Goal: Contribute content: Contribute content

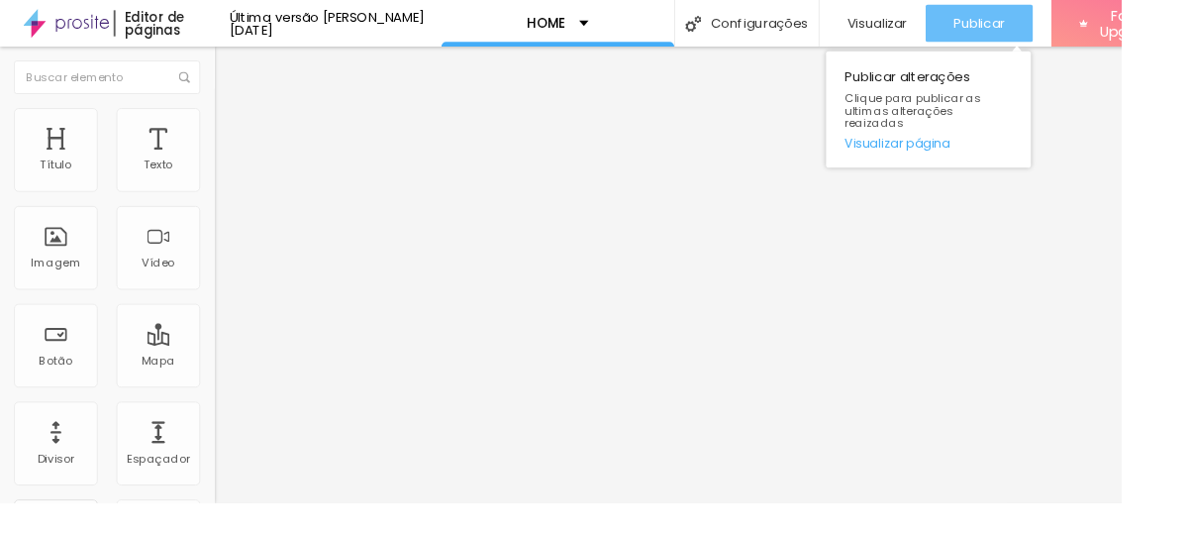
click at [1040, 30] on span "Publicar" at bounding box center [1041, 25] width 54 height 16
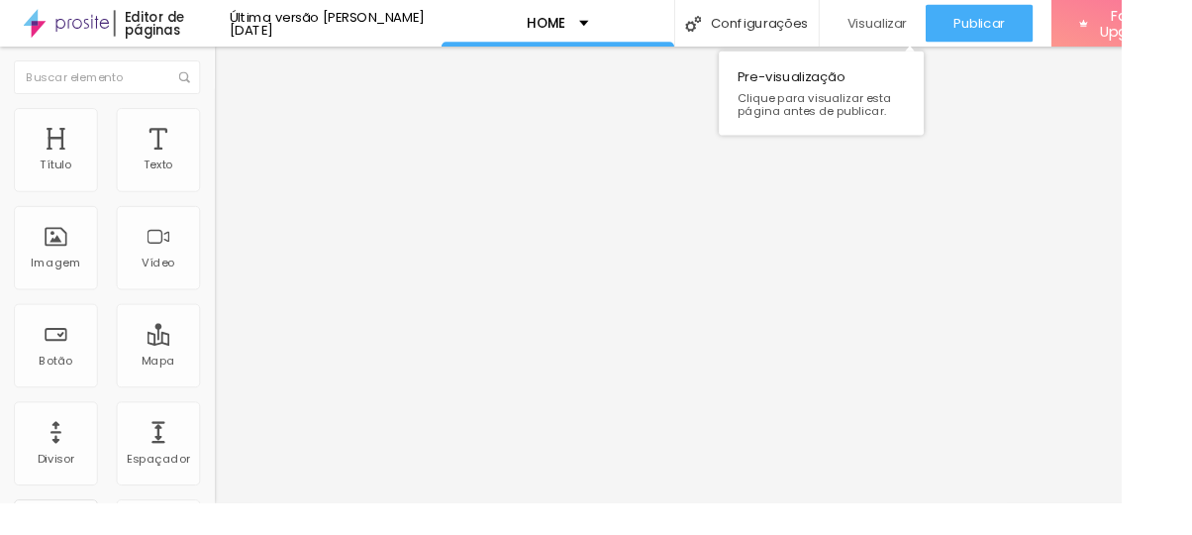
click at [910, 31] on span "Visualizar" at bounding box center [932, 25] width 63 height 16
click at [69, 454] on div "Divisor" at bounding box center [59, 471] width 89 height 89
click at [71, 488] on div "Divisor" at bounding box center [60, 487] width 40 height 14
click at [67, 451] on div "Divisor" at bounding box center [59, 471] width 89 height 89
click at [228, 180] on span "Completo" at bounding box center [258, 171] width 60 height 17
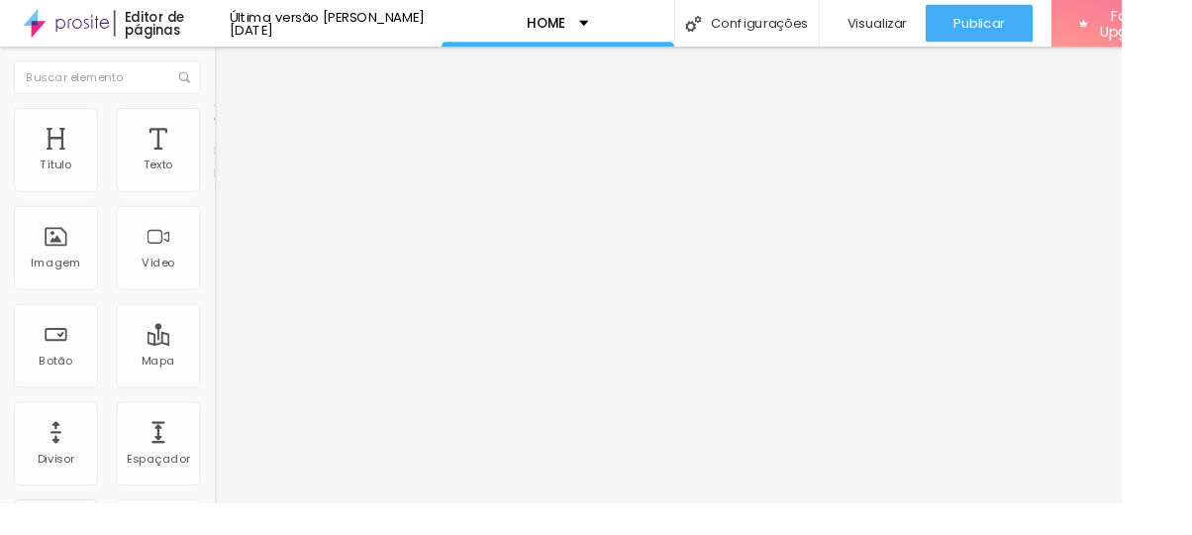
click at [228, 180] on span "Completo" at bounding box center [258, 171] width 60 height 17
click at [246, 137] on span "Estilo" at bounding box center [261, 128] width 31 height 17
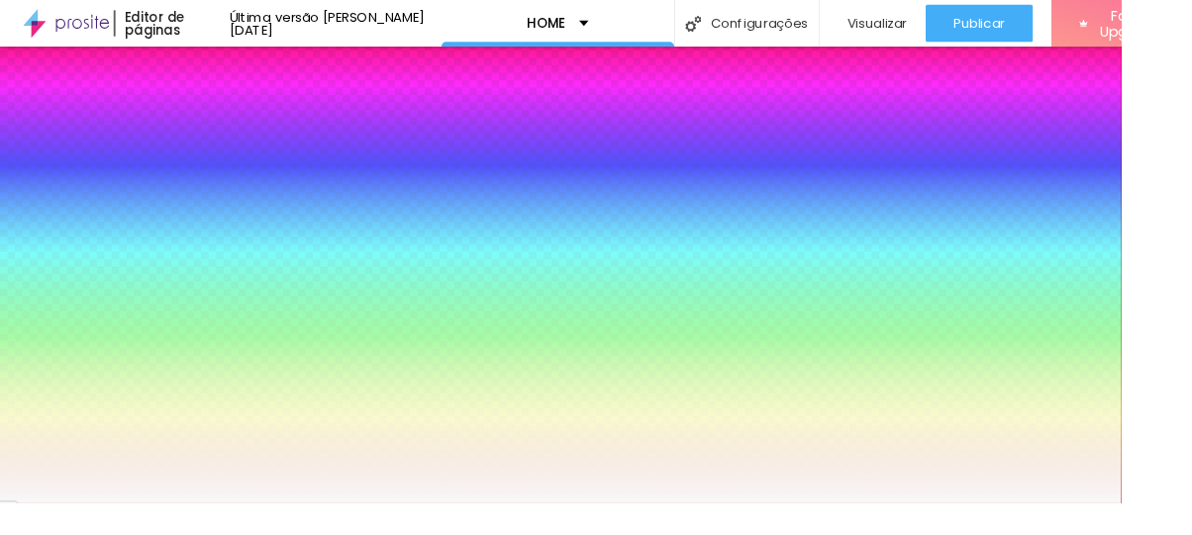
click at [246, 144] on span "Avançado" at bounding box center [278, 148] width 65 height 17
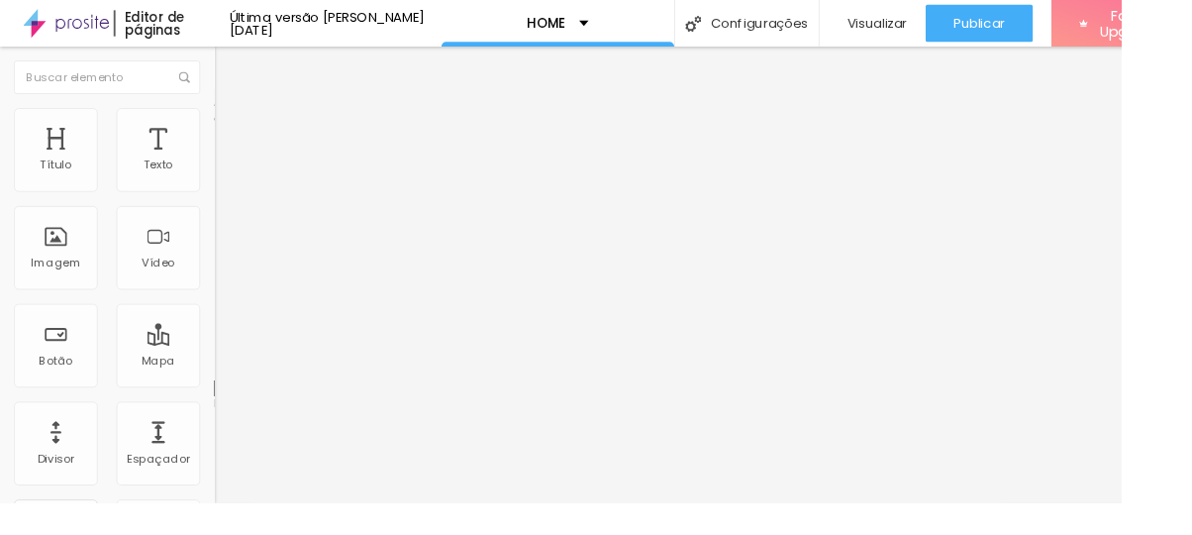
type input "72"
type input "103"
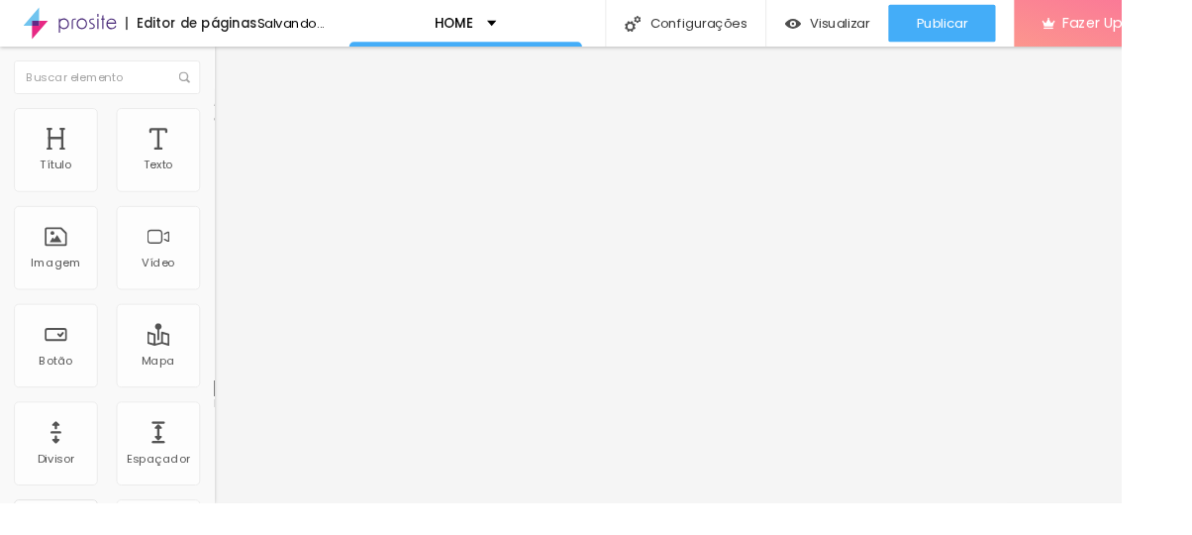
type input "90"
type input "72"
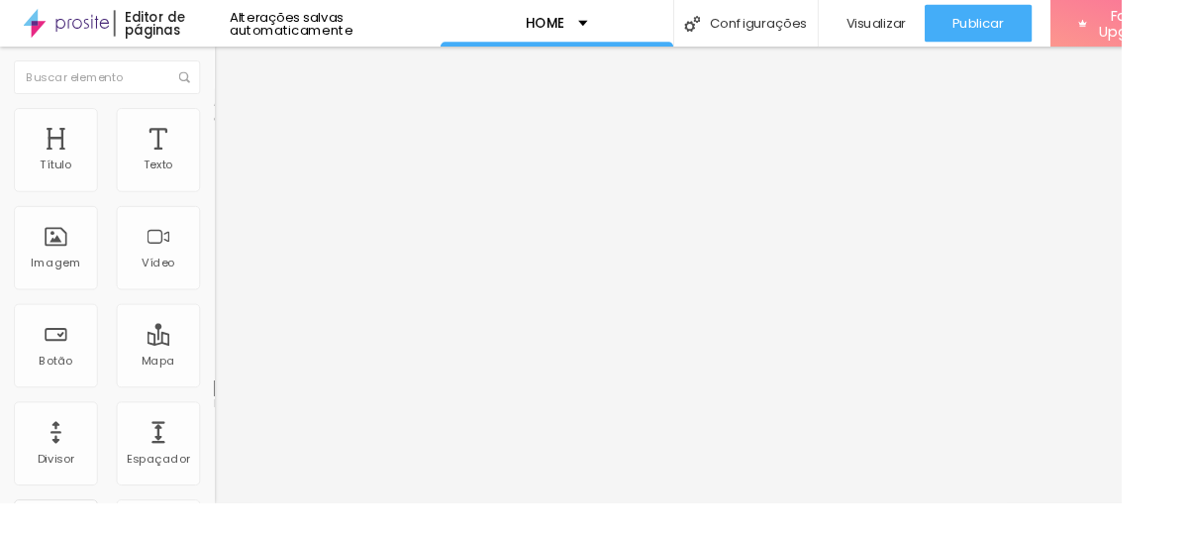
type input "59"
type input "54"
type input "50"
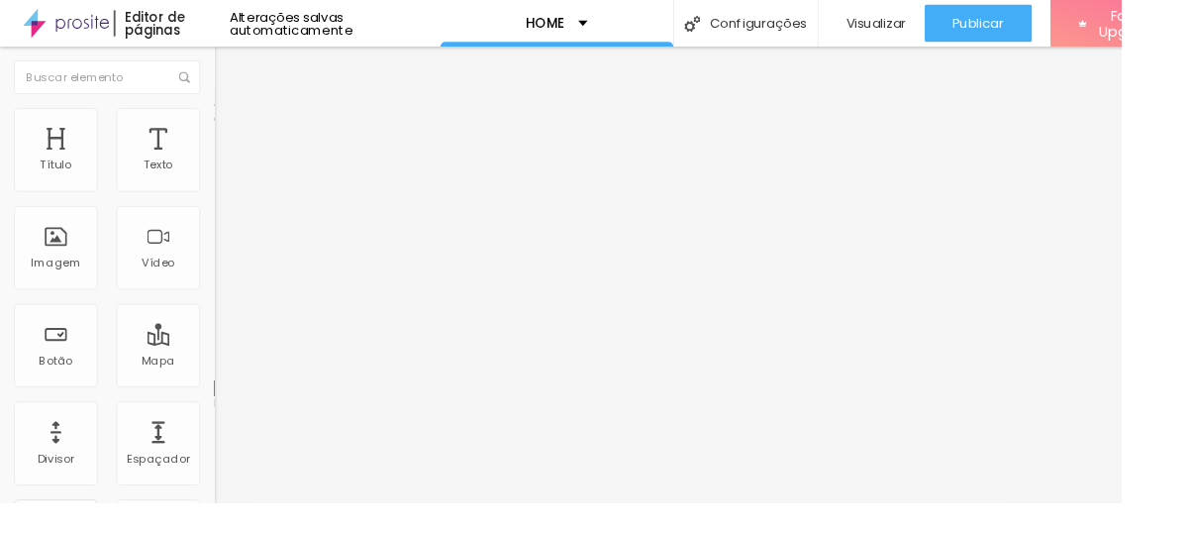
type input "50"
type input "46"
type input "41"
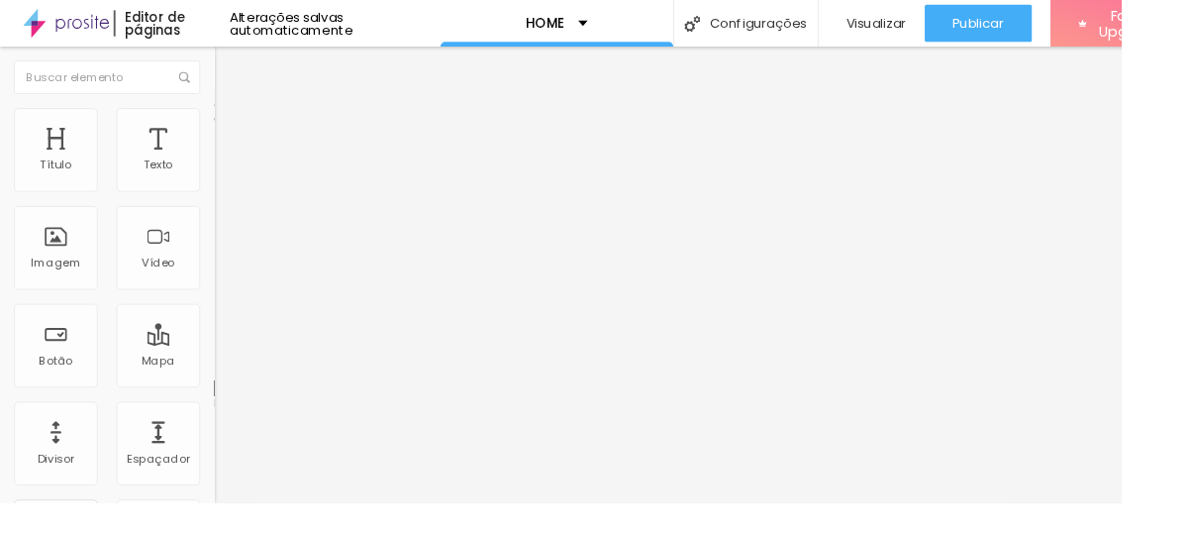
type input "32"
type input "19"
type input "23"
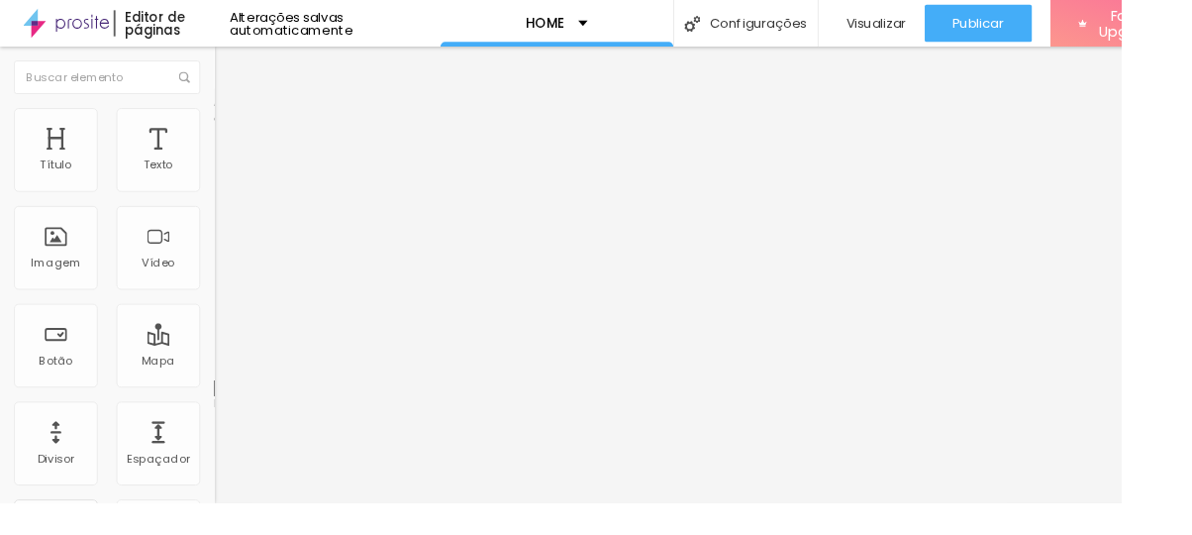
type input "23"
type input "28"
type input "32"
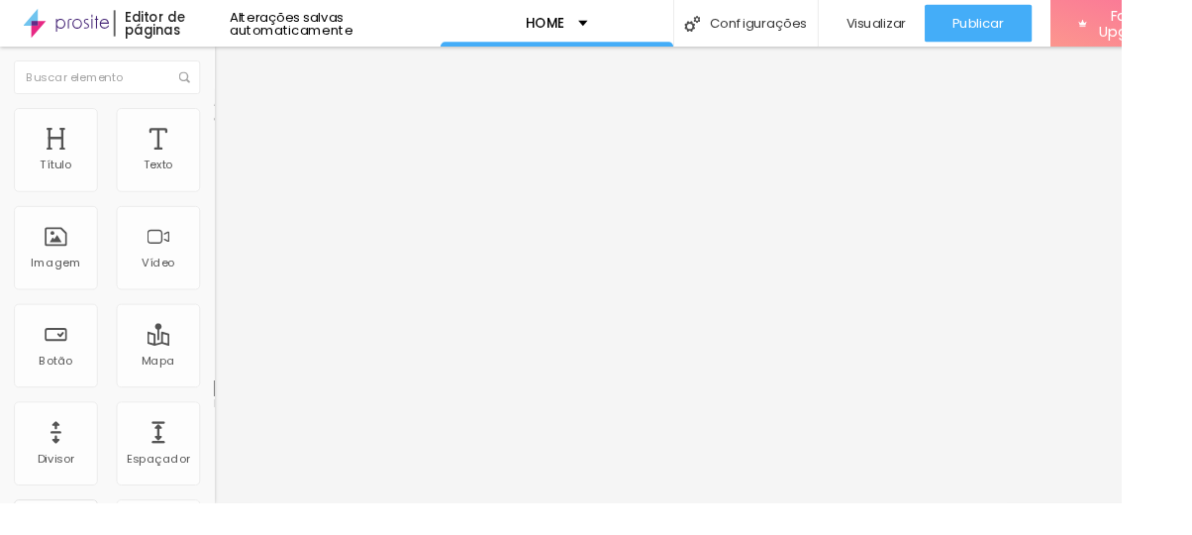
type input "41"
type input "37"
type input "32"
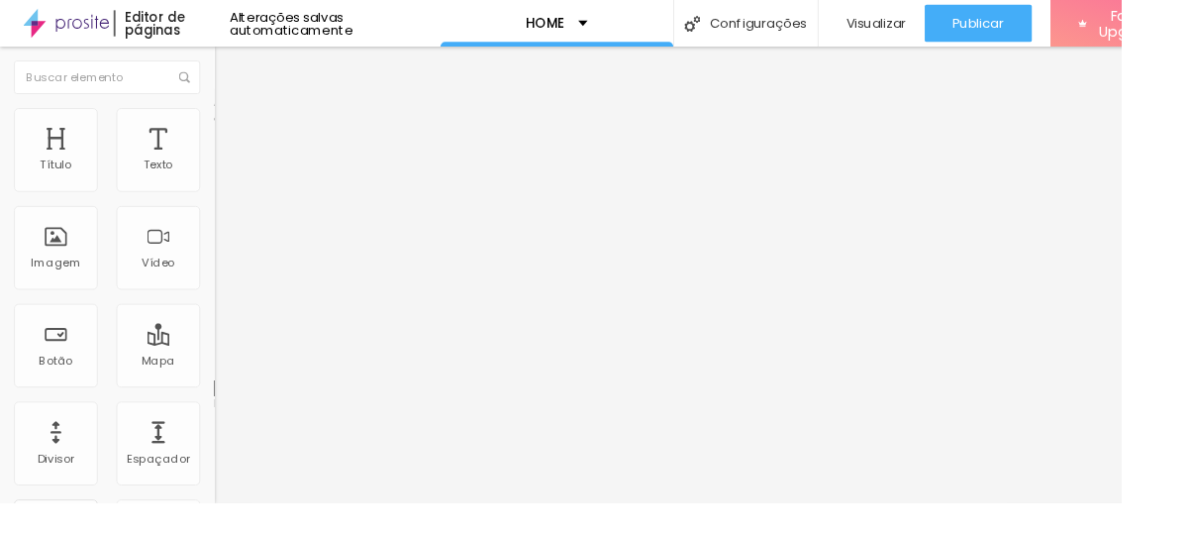
type input "32"
type input "23"
type input "19"
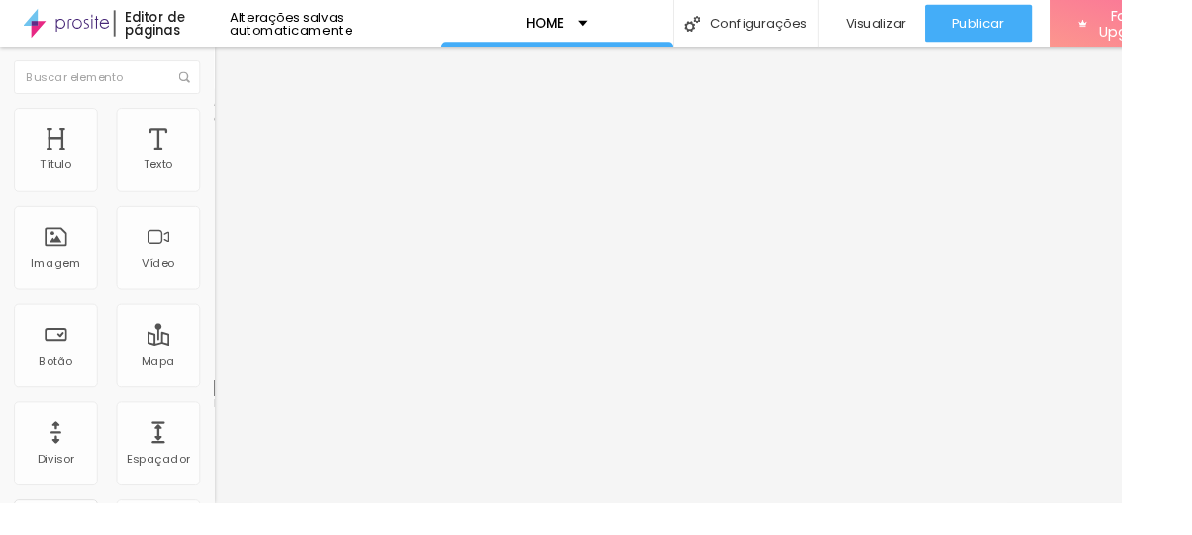
type input "19"
click at [228, 129] on li "Estilo" at bounding box center [342, 125] width 228 height 20
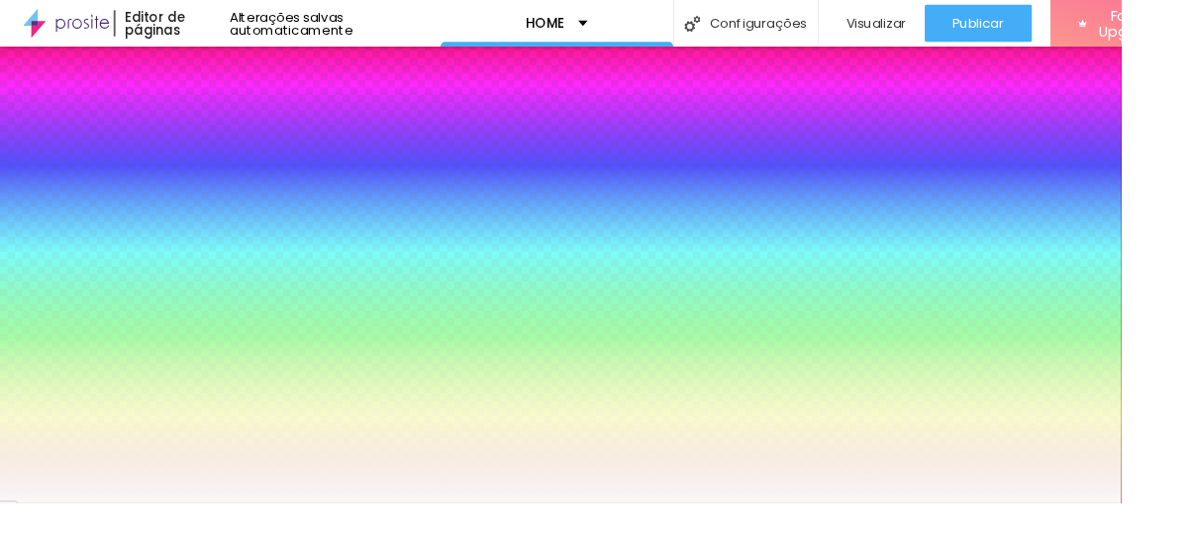
click at [228, 112] on img at bounding box center [237, 104] width 18 height 18
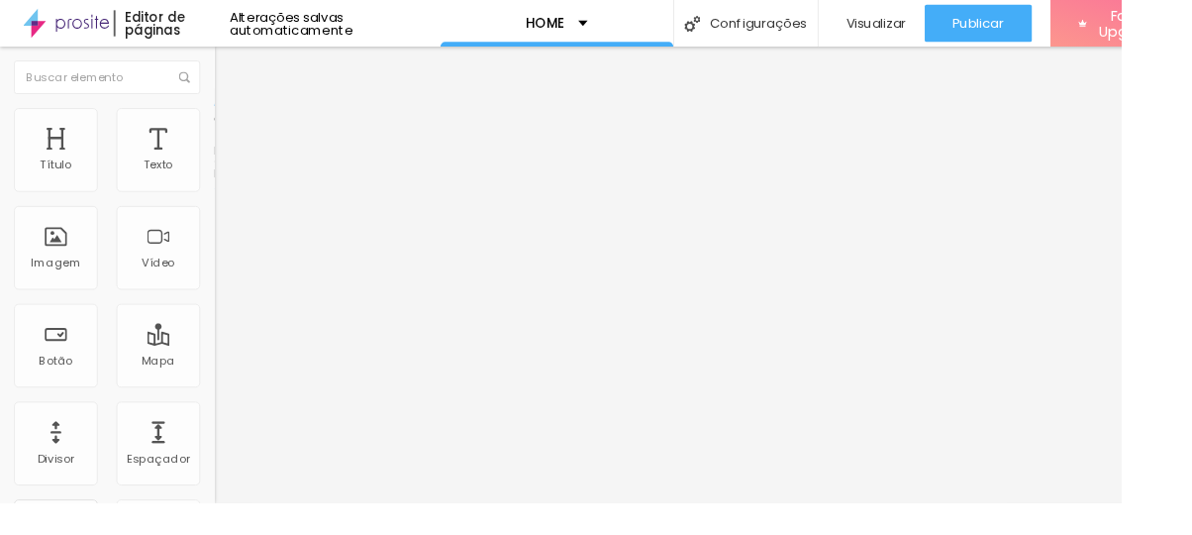
click at [228, 52] on button "Editar Seção" at bounding box center [342, 73] width 228 height 46
click at [228, 170] on span "Trocar imagem" at bounding box center [282, 162] width 108 height 17
click at [246, 135] on span "Estilo" at bounding box center [261, 128] width 31 height 17
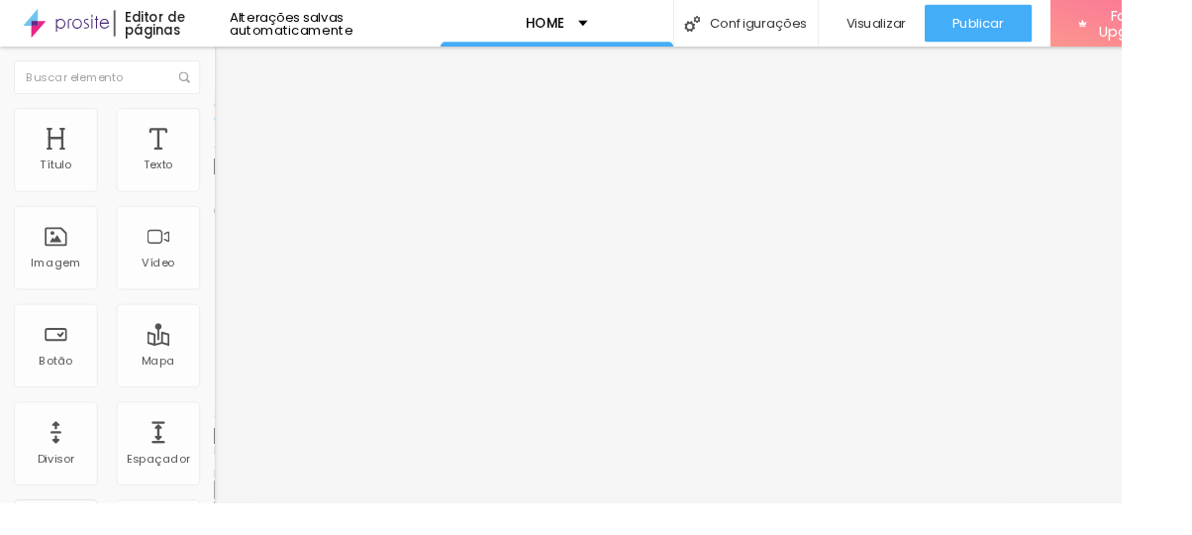
type input "24"
type input "26"
type input "27"
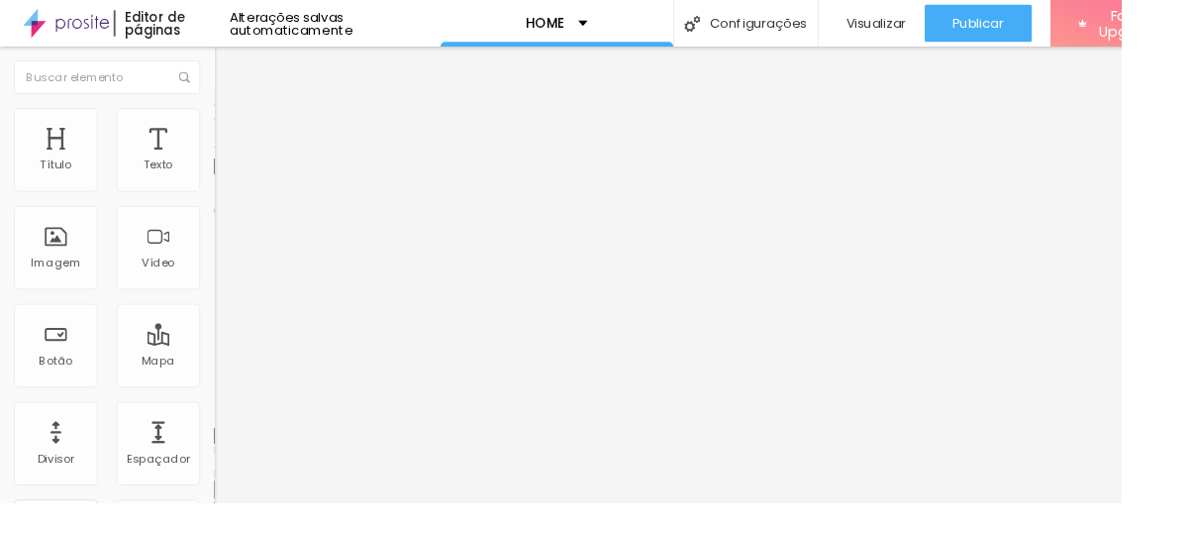
type input "27"
type input "32"
type input "37"
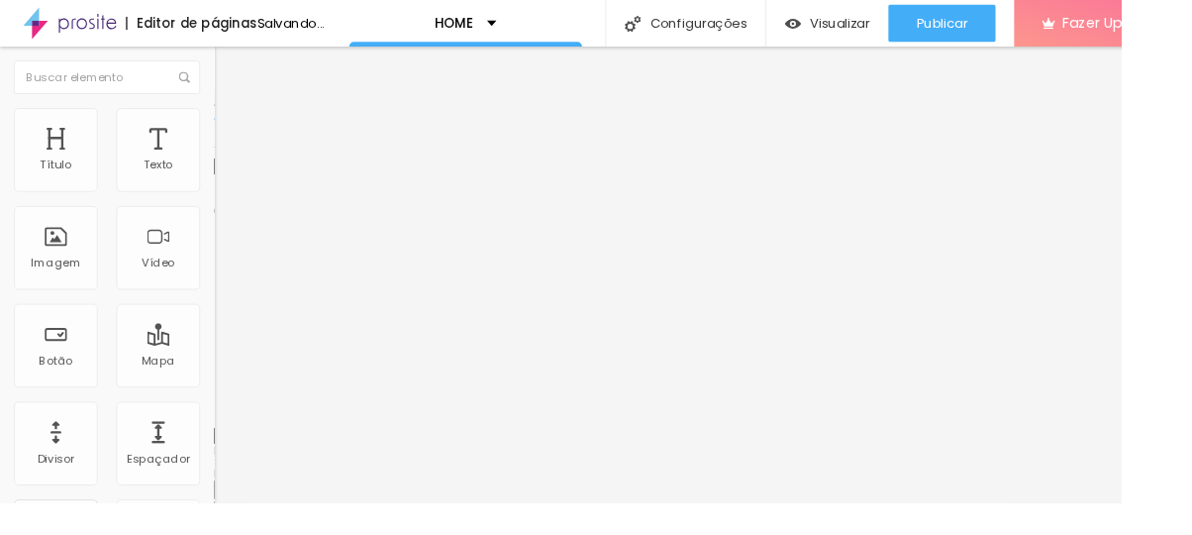
type input "29"
type input "5"
type input "0"
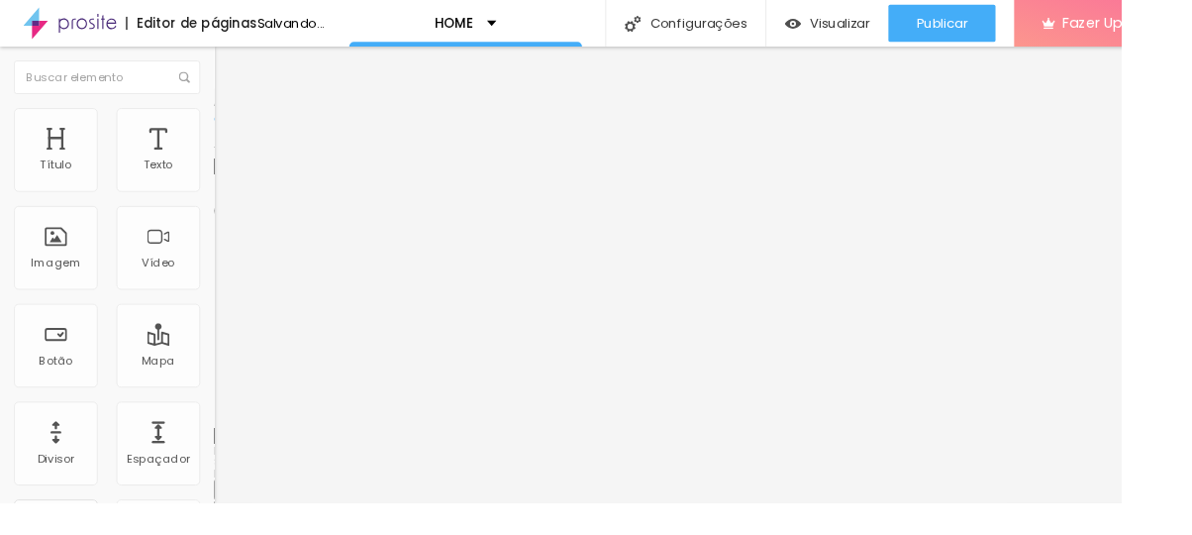
type input "0"
drag, startPoint x: 46, startPoint y: 254, endPoint x: 0, endPoint y: 259, distance: 45.9
click at [228, 435] on input "range" at bounding box center [292, 443] width 128 height 16
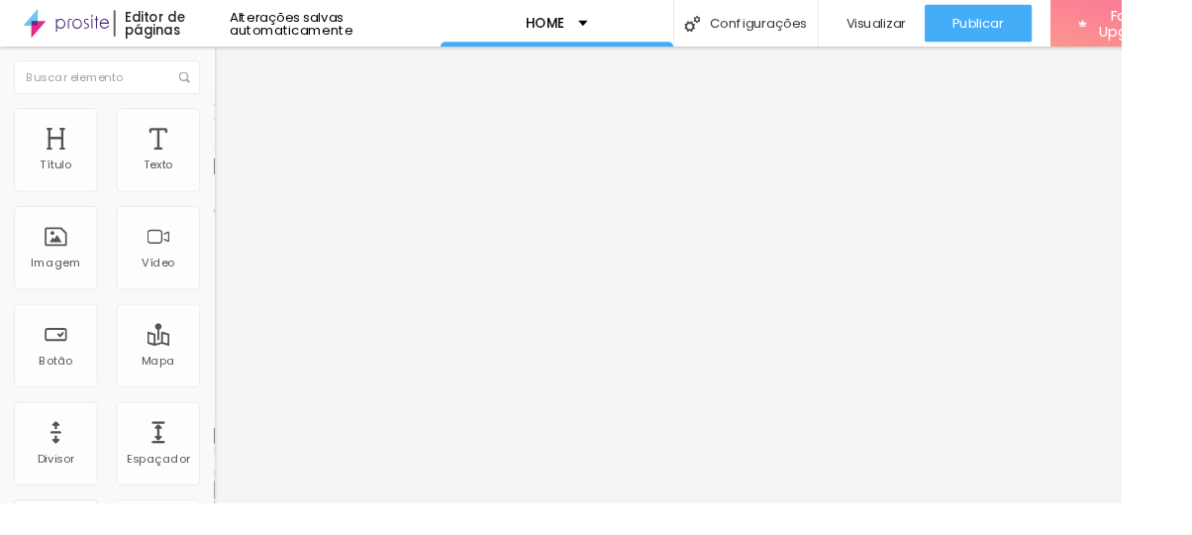
click at [313, 187] on button "px" at bounding box center [328, 176] width 31 height 21
type input "600"
click at [228, 187] on input "600" at bounding box center [276, 176] width 96 height 21
click at [324, 187] on button "px" at bounding box center [339, 176] width 31 height 21
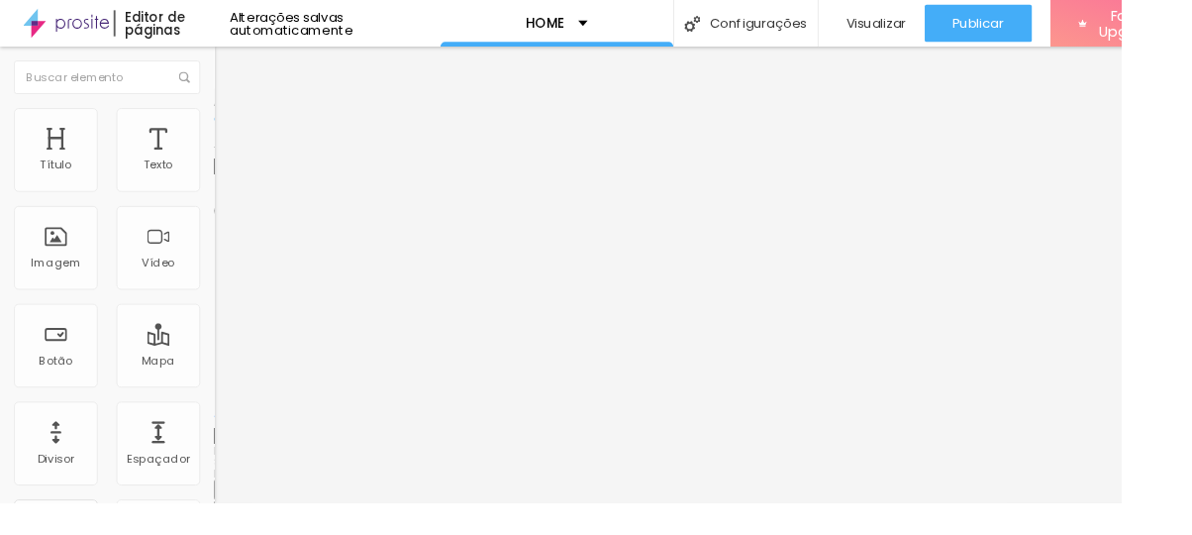
click at [324, 187] on button "px" at bounding box center [339, 176] width 31 height 21
type input "630"
type input "610"
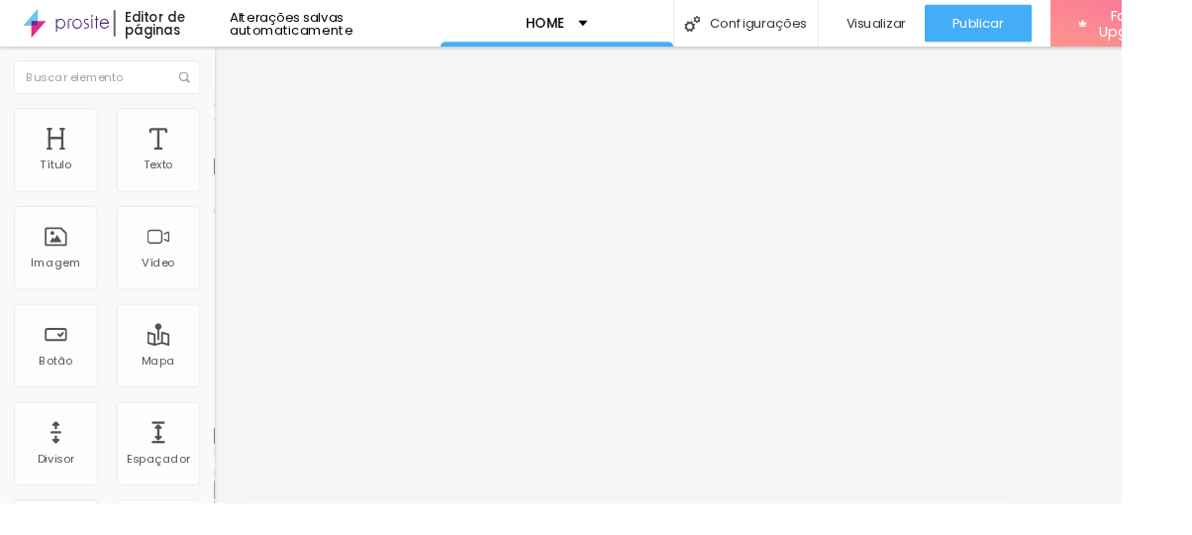
type input "610"
type input "480"
type input "440"
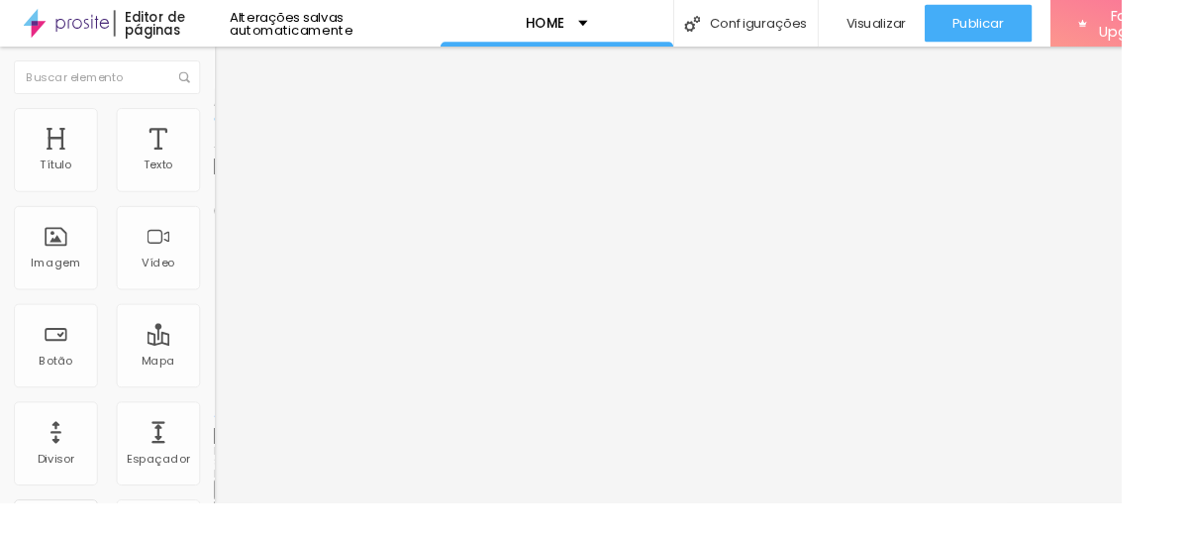
type input "380"
type input "350"
type input "310"
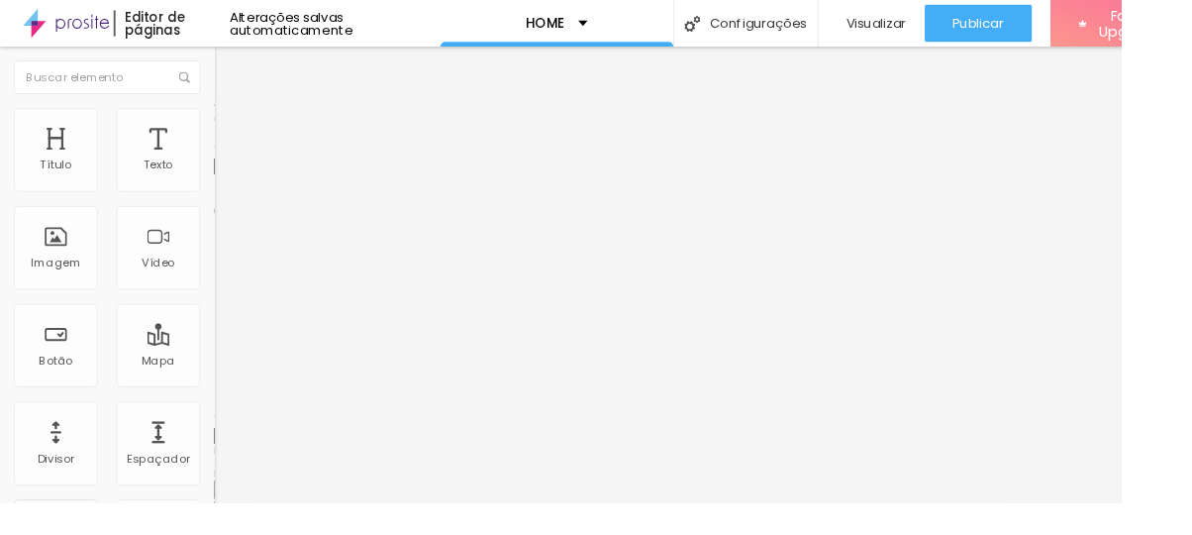
type input "310"
type input "240"
type input "210"
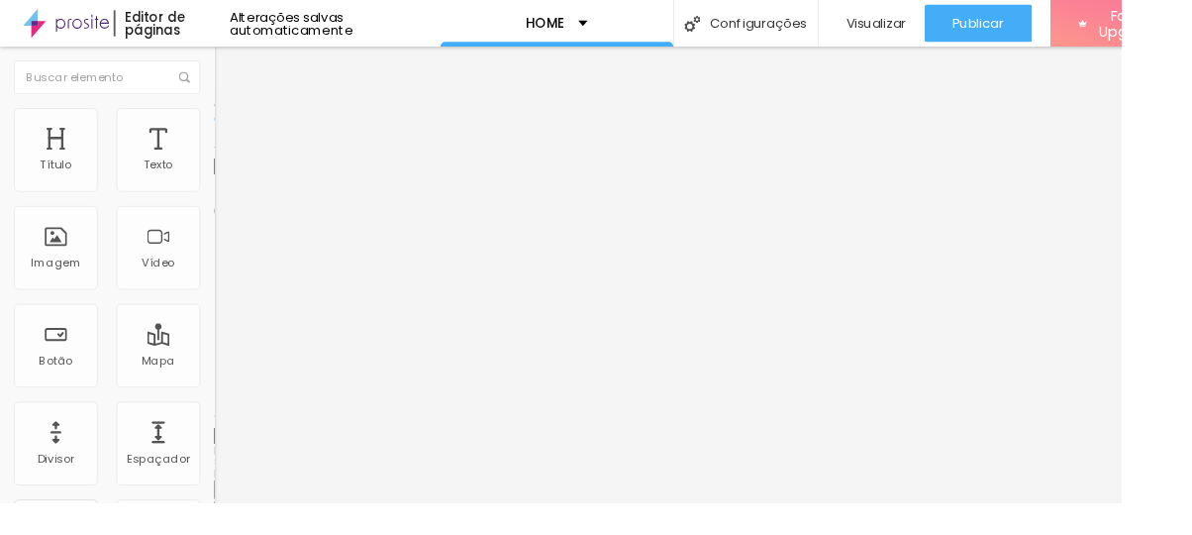
type input "190"
type input "180"
type input "170"
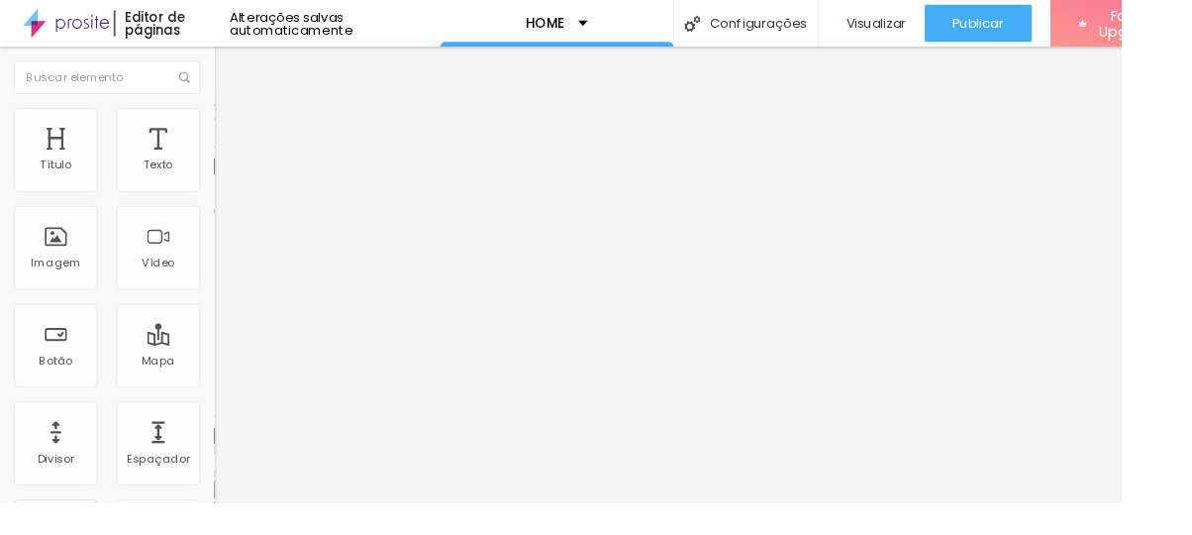
type input "170"
type input "180"
type input "200"
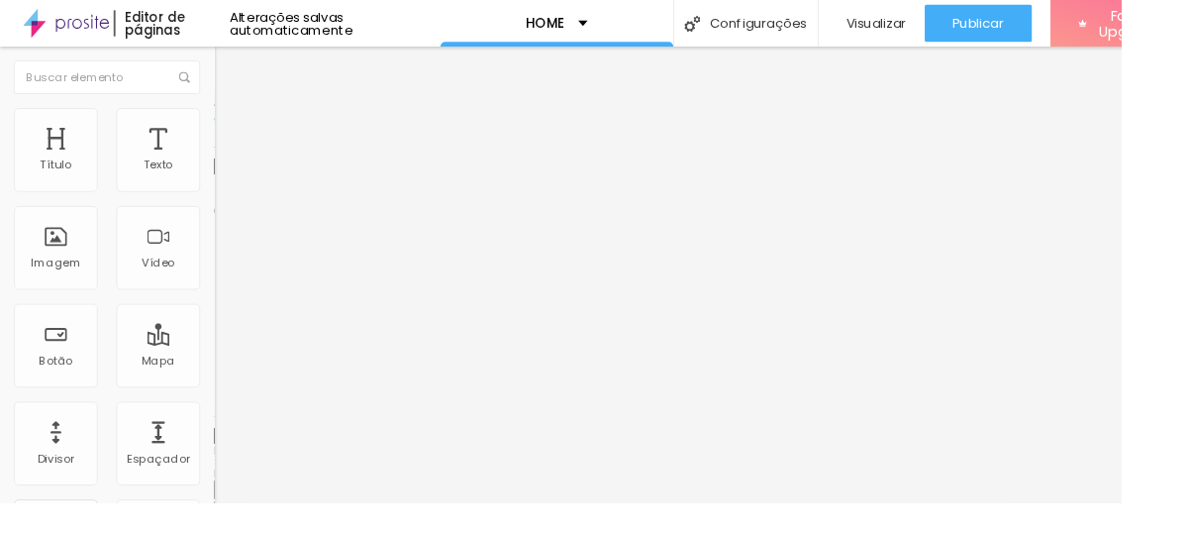
type input "270"
type input "290"
type input "300"
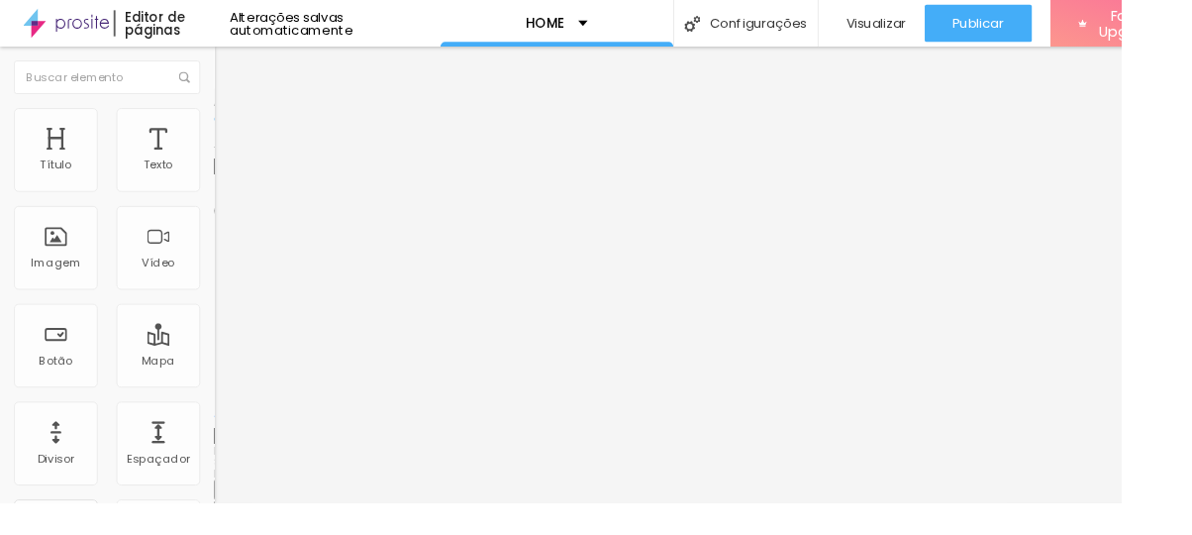
type input "300"
type input "380"
type input "430"
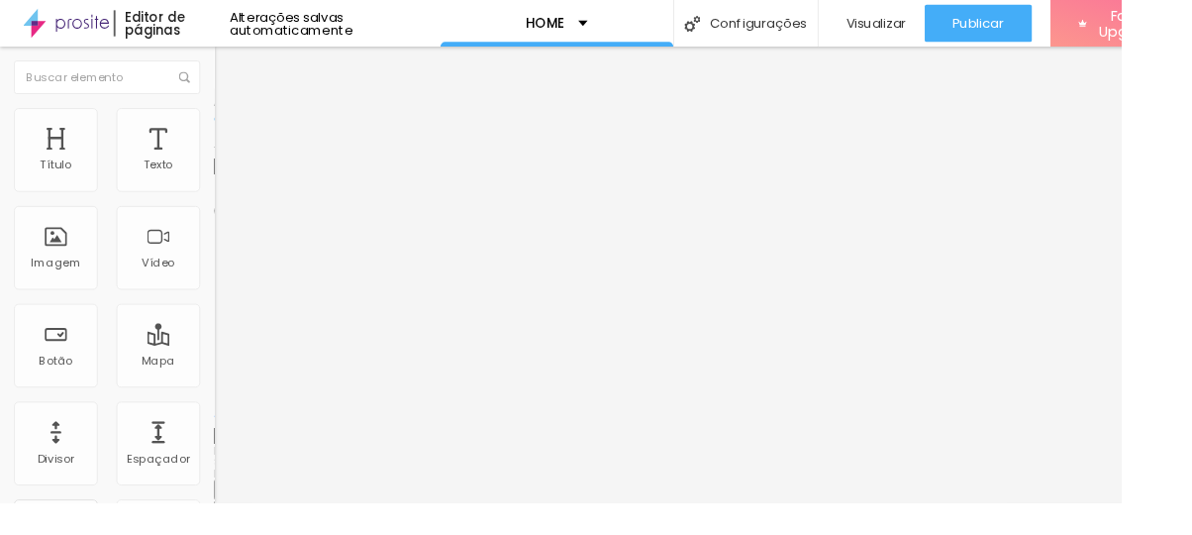
type input "420"
type input "410"
type input "400"
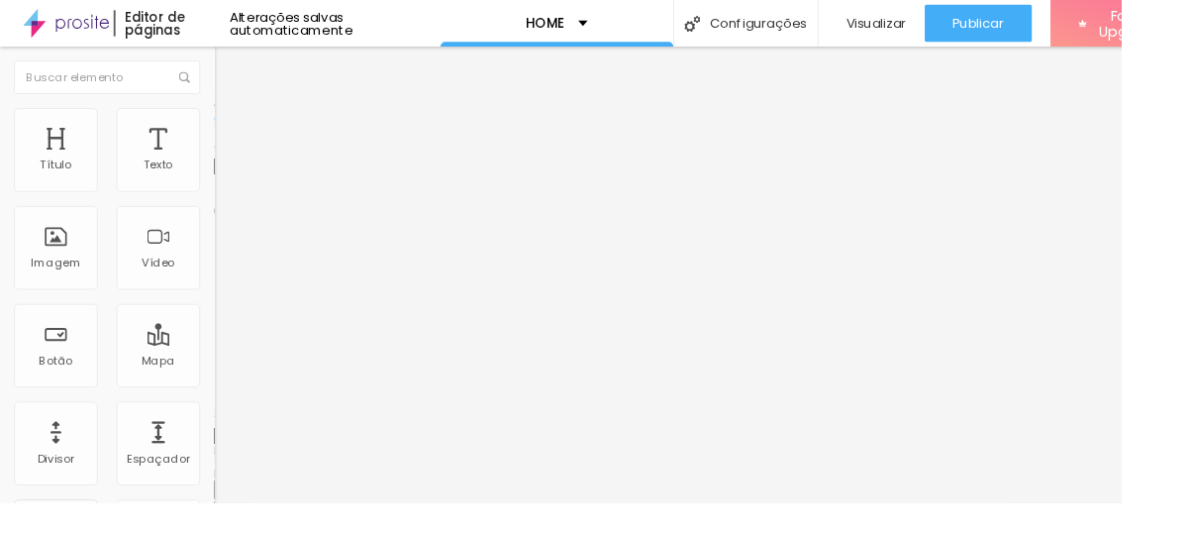
type input "400"
type input "390"
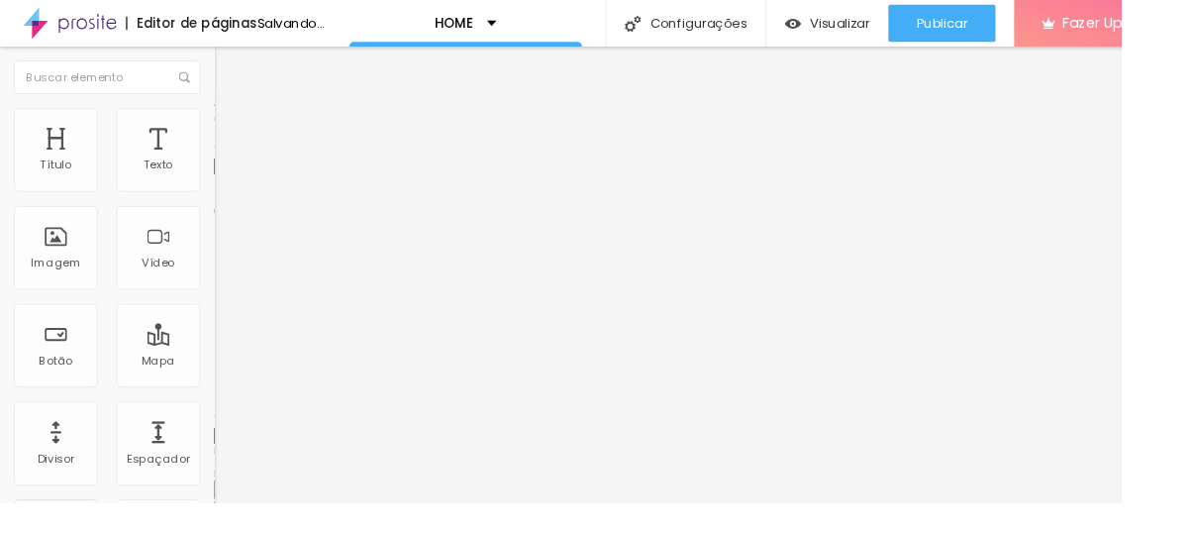
type input "380"
type input "390"
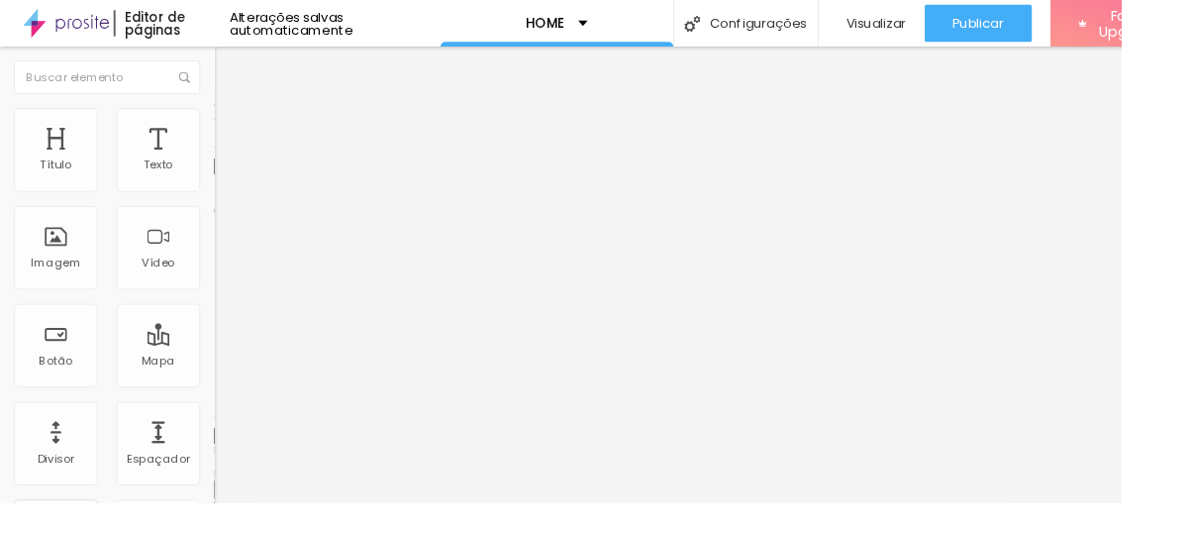
drag, startPoint x: 79, startPoint y: 219, endPoint x: 67, endPoint y: 215, distance: 12.5
type input "390"
click at [228, 203] on input "range" at bounding box center [292, 195] width 128 height 16
click at [228, 135] on li "Avançado" at bounding box center [342, 145] width 228 height 20
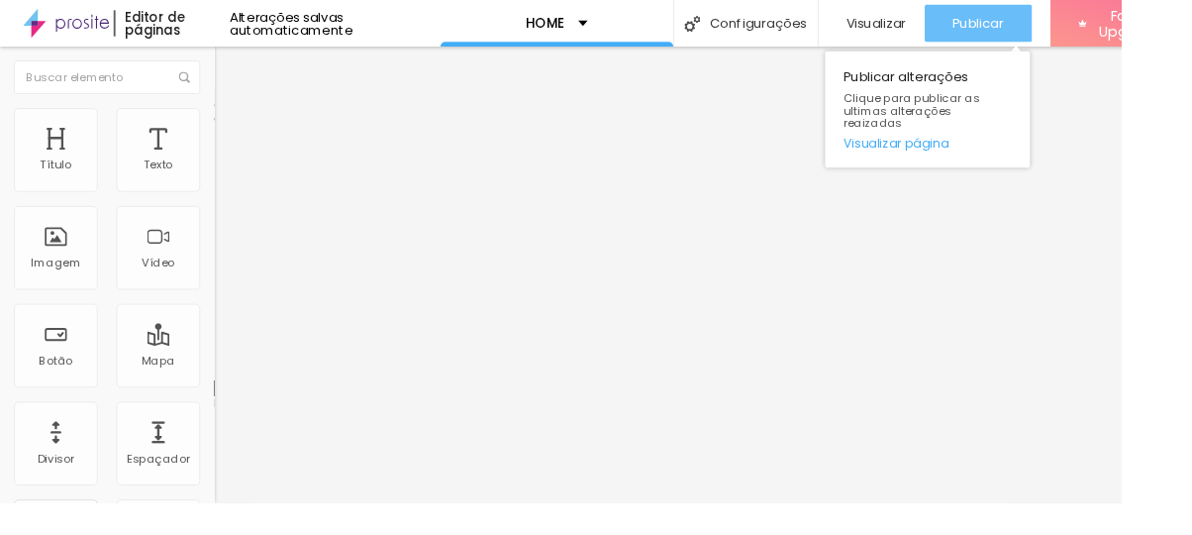
click at [1064, 28] on button "Publicar" at bounding box center [1040, 25] width 114 height 40
